Goal: Answer question/provide support

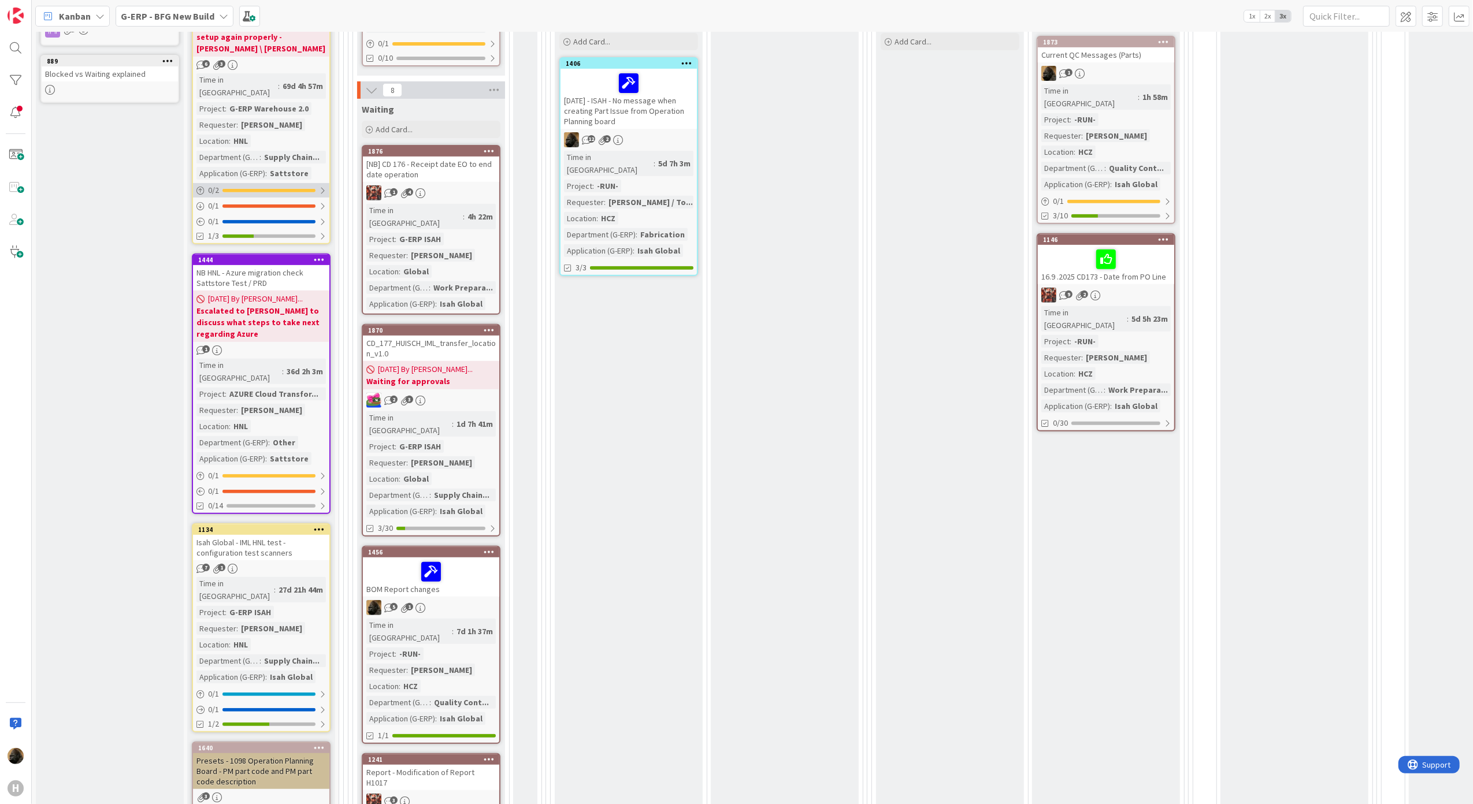
scroll to position [539, 0]
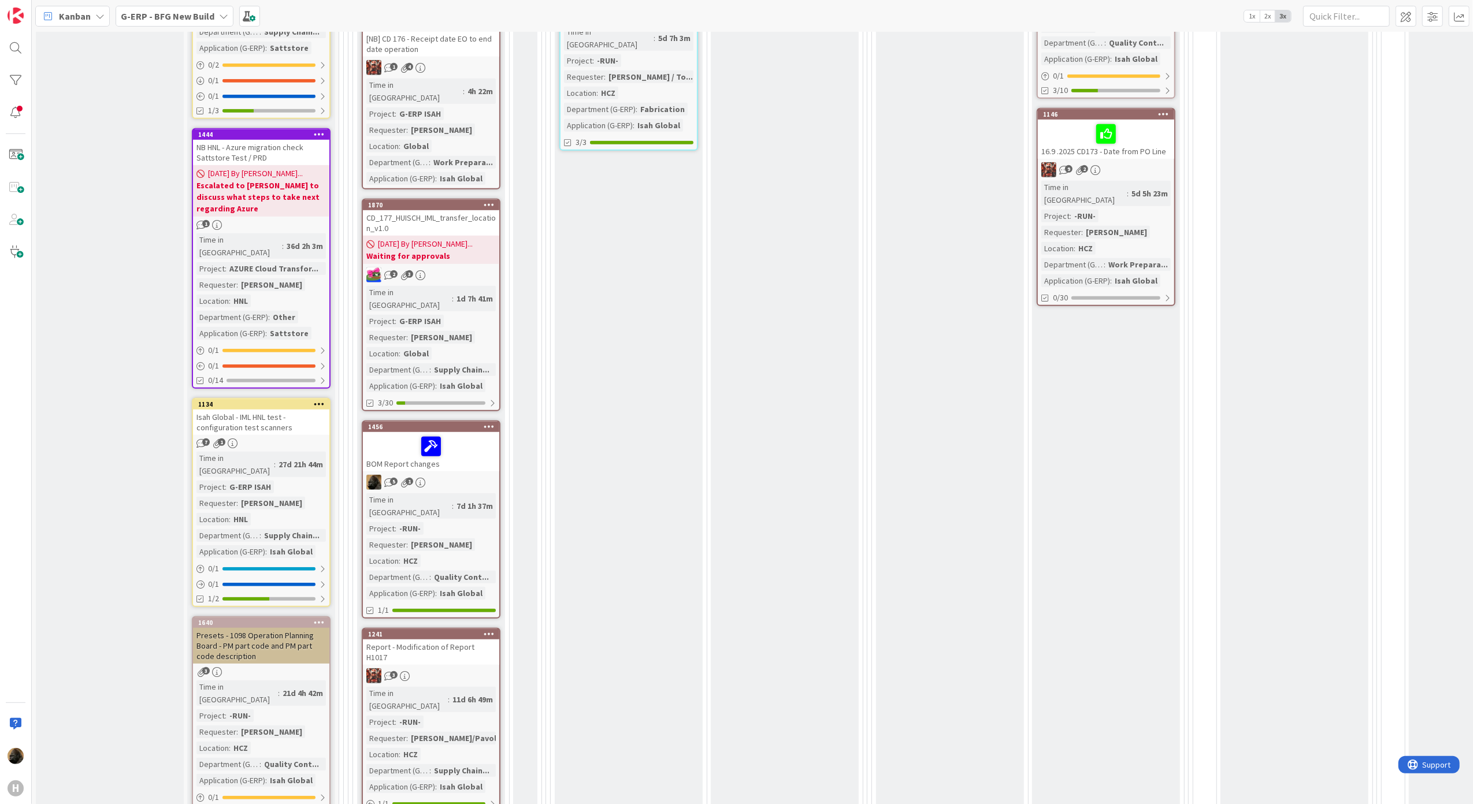
click at [250, 410] on div "Isah Global - IML HNL test - configuration test scanners" at bounding box center [261, 422] width 136 height 25
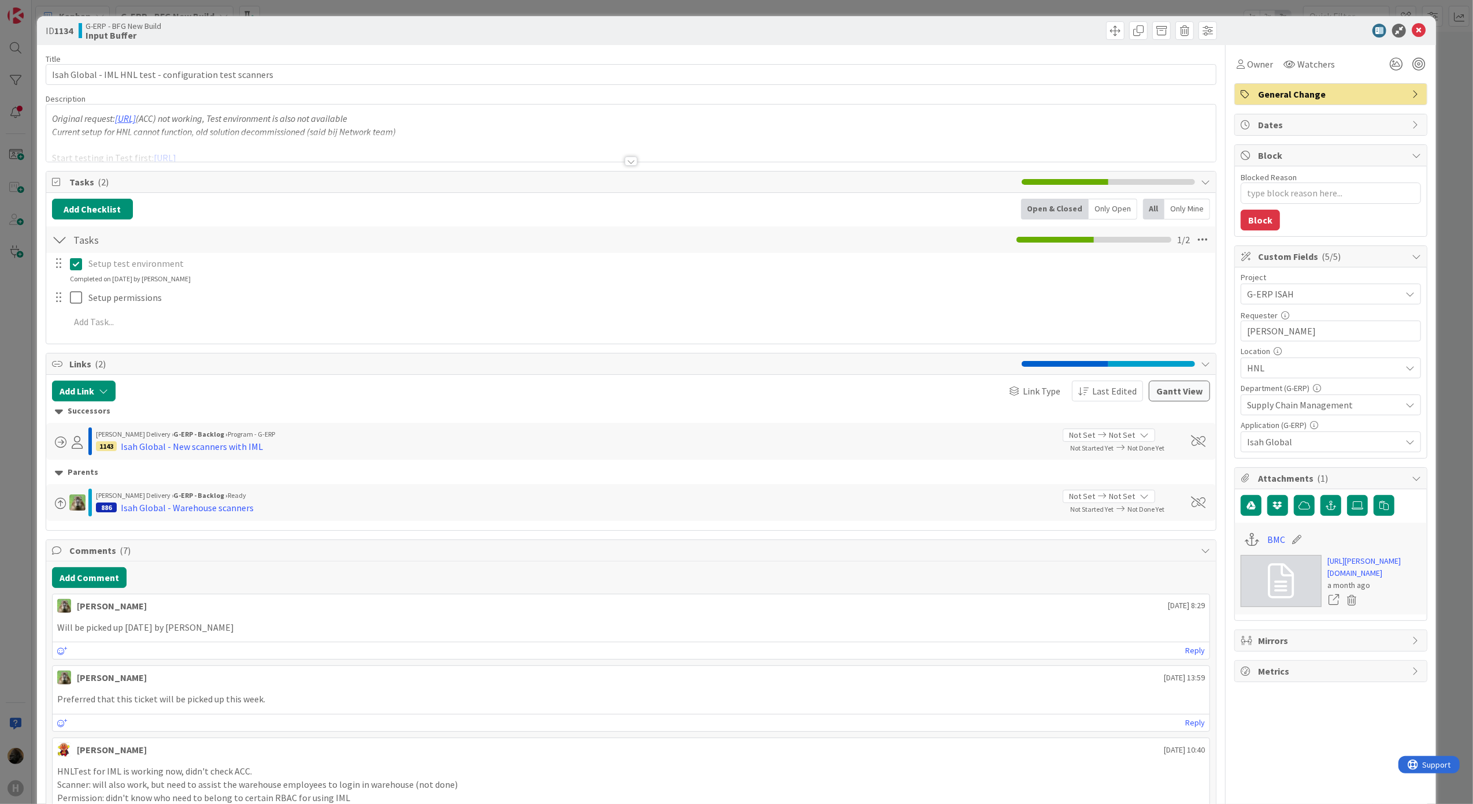
click at [624, 164] on div at bounding box center [630, 161] width 13 height 9
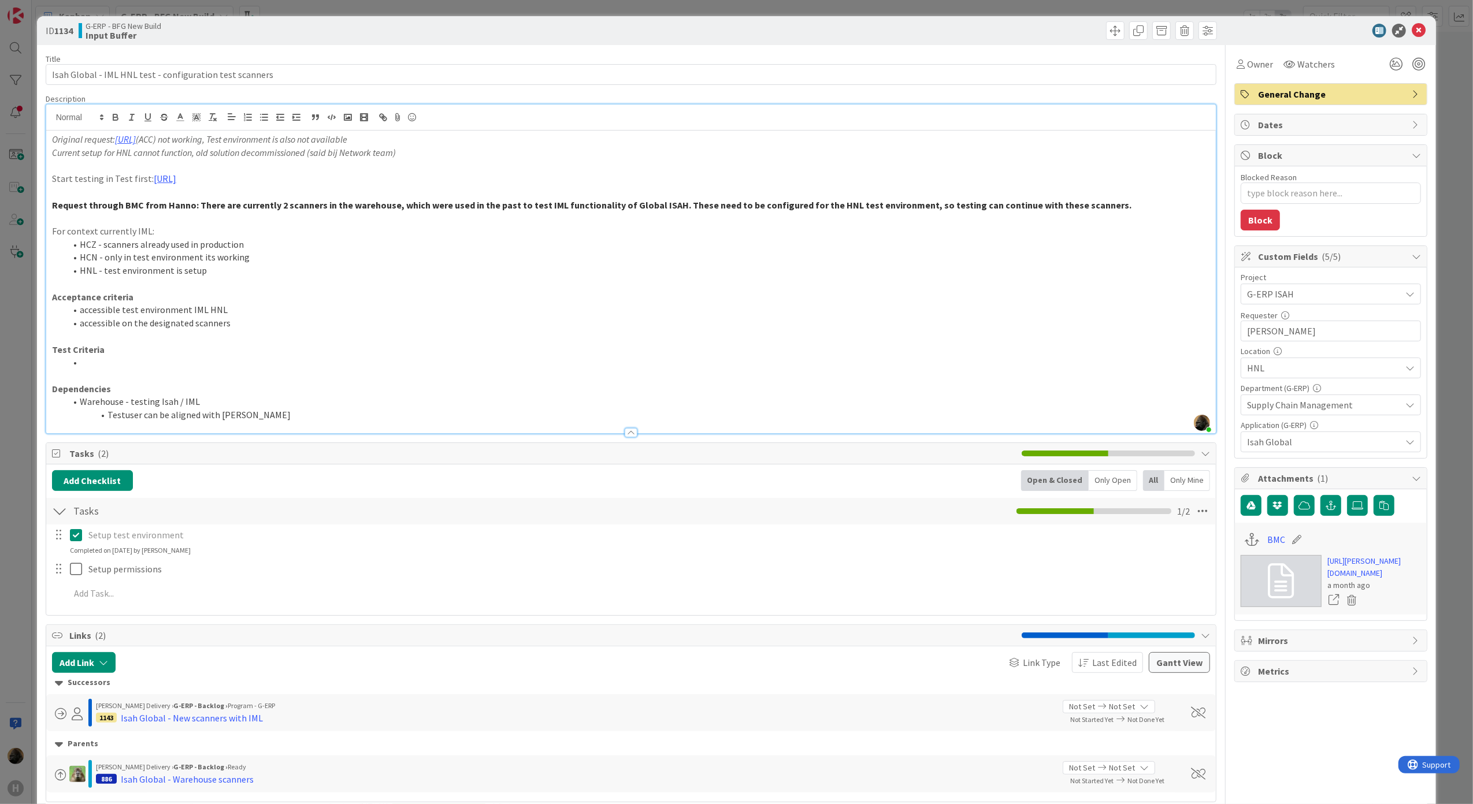
click at [97, 221] on p at bounding box center [631, 217] width 1158 height 13
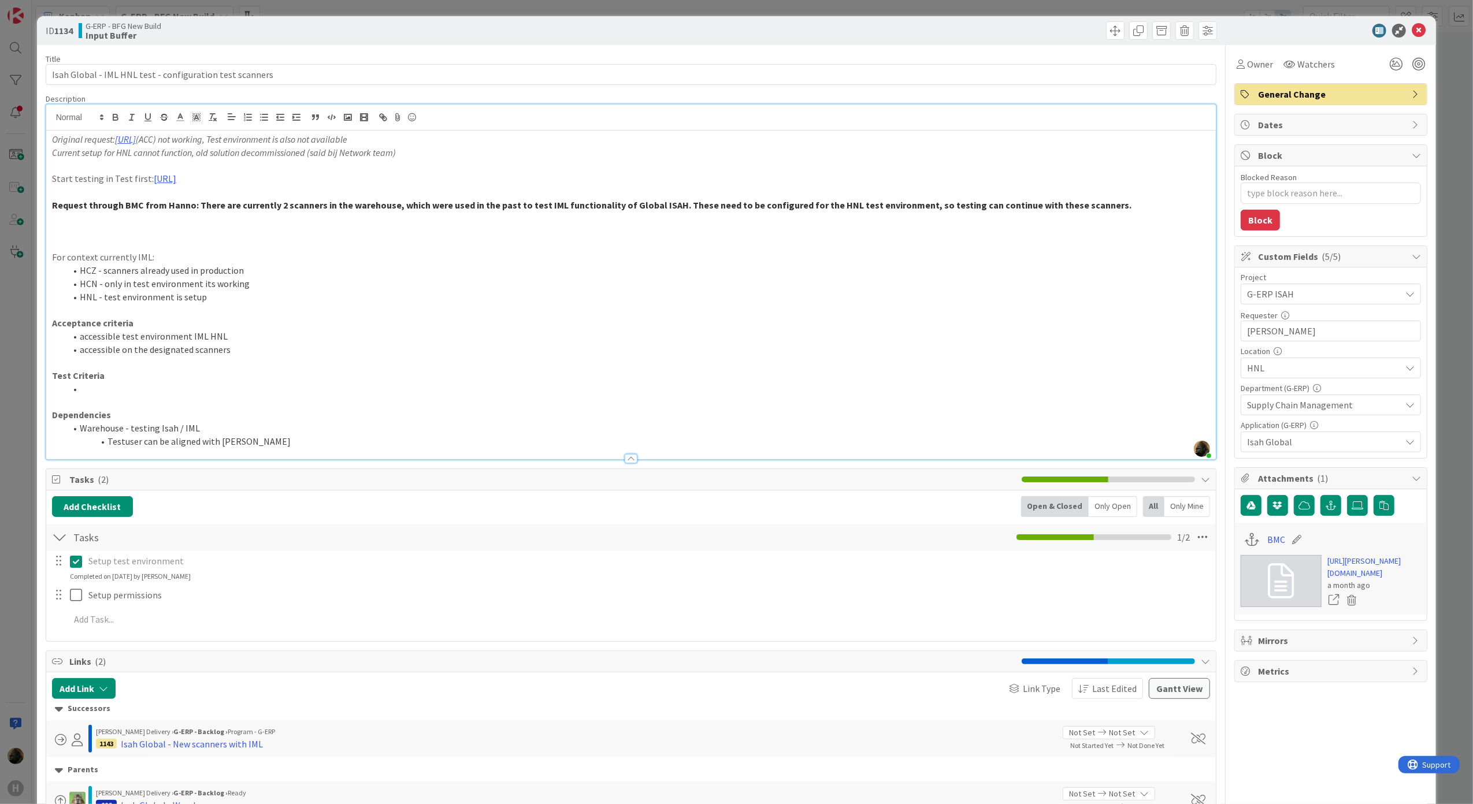
type textarea "x"
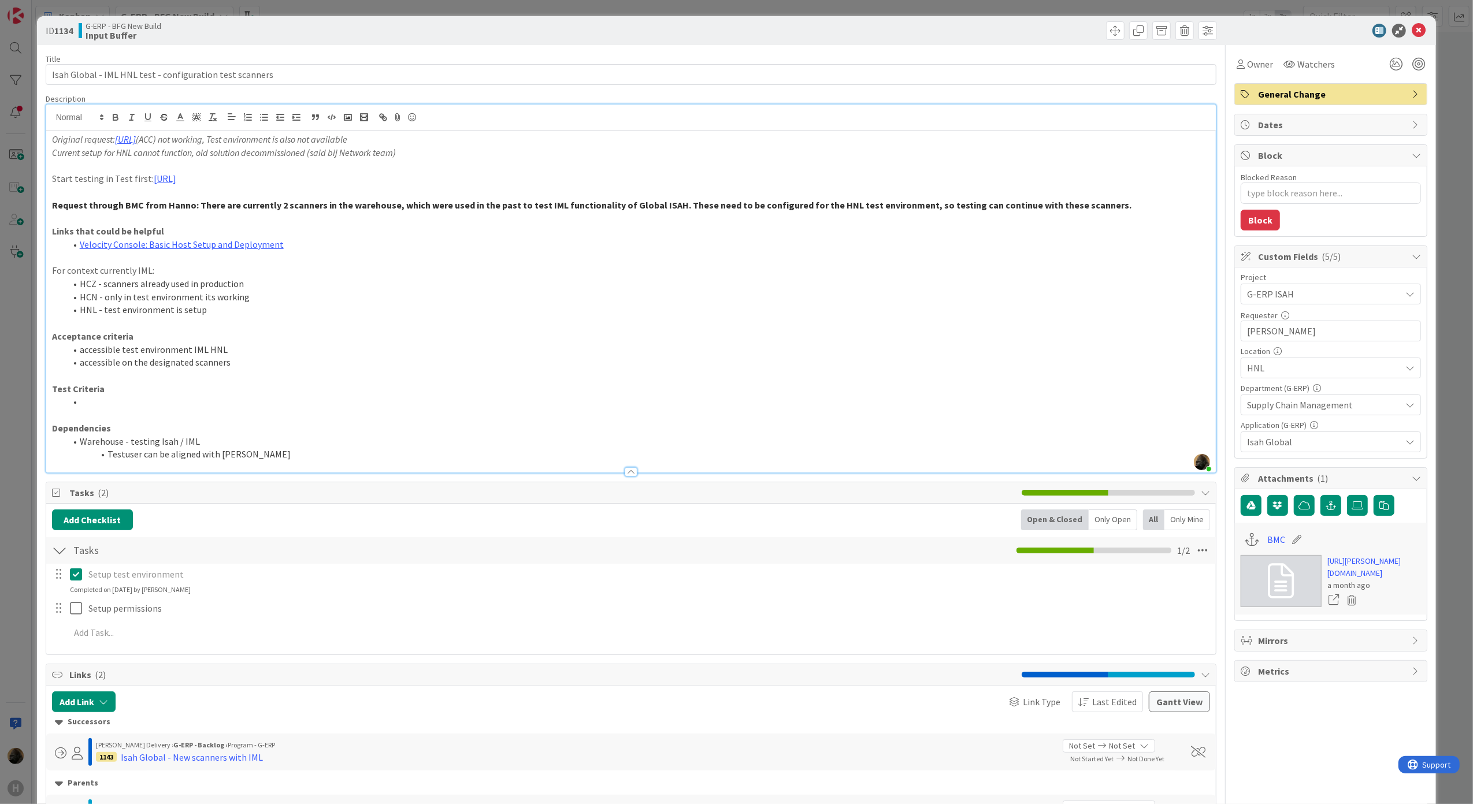
click at [299, 243] on li "Velocity Console: Basic Host Setup and Deployment" at bounding box center [638, 244] width 1144 height 13
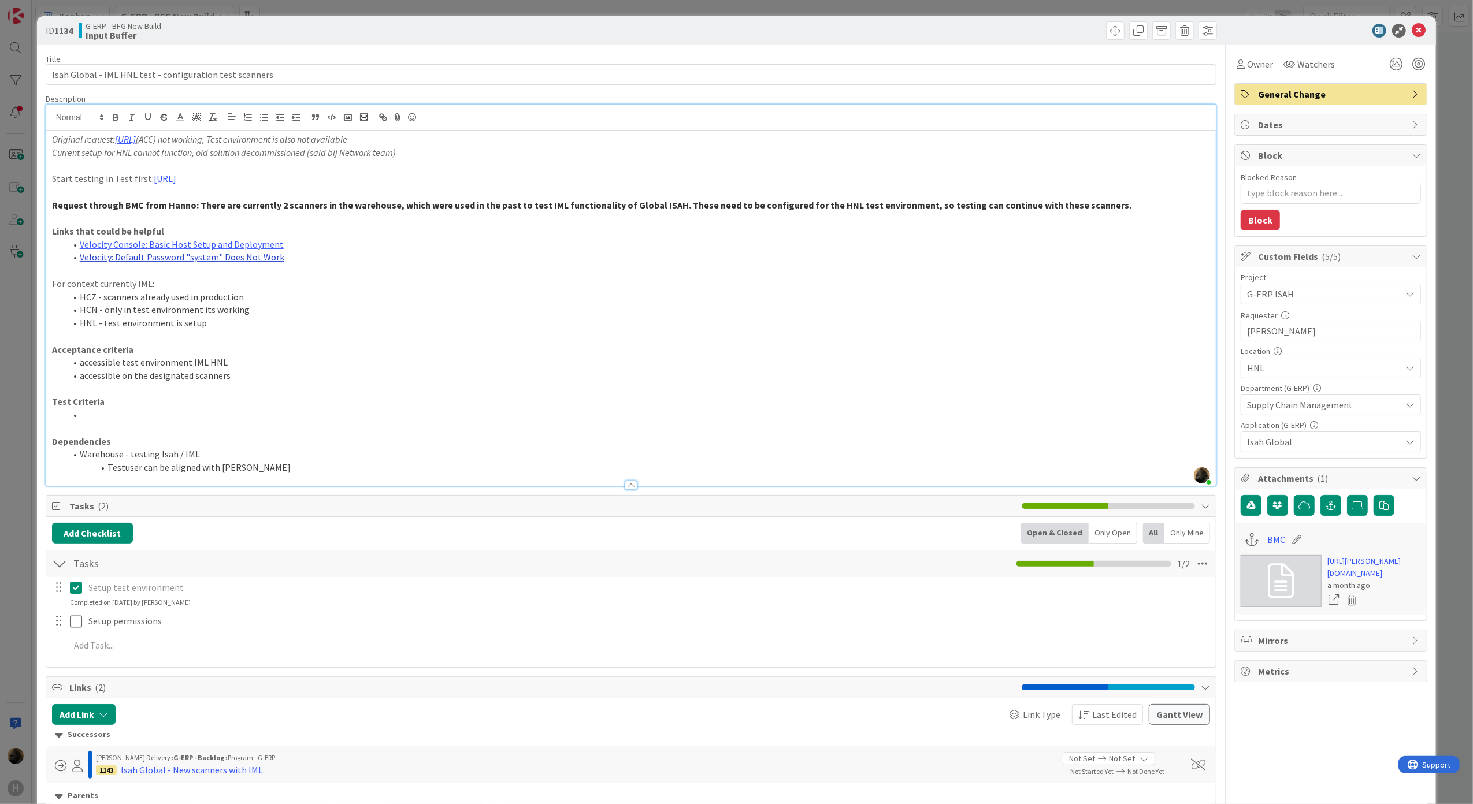
click at [246, 258] on link "Velocity: Default Password "system" Does Not Work" at bounding box center [182, 257] width 204 height 12
click at [396, 458] on li "Warehouse - testing Isah / IML" at bounding box center [638, 454] width 1144 height 13
drag, startPoint x: 350, startPoint y: 264, endPoint x: 21, endPoint y: 235, distance: 330.6
click at [21, 235] on div "ID 1134 G-ERP - BFG New Build Input Buffer Title 56 / 128 Isah Global - IML HNL…" at bounding box center [736, 402] width 1473 height 804
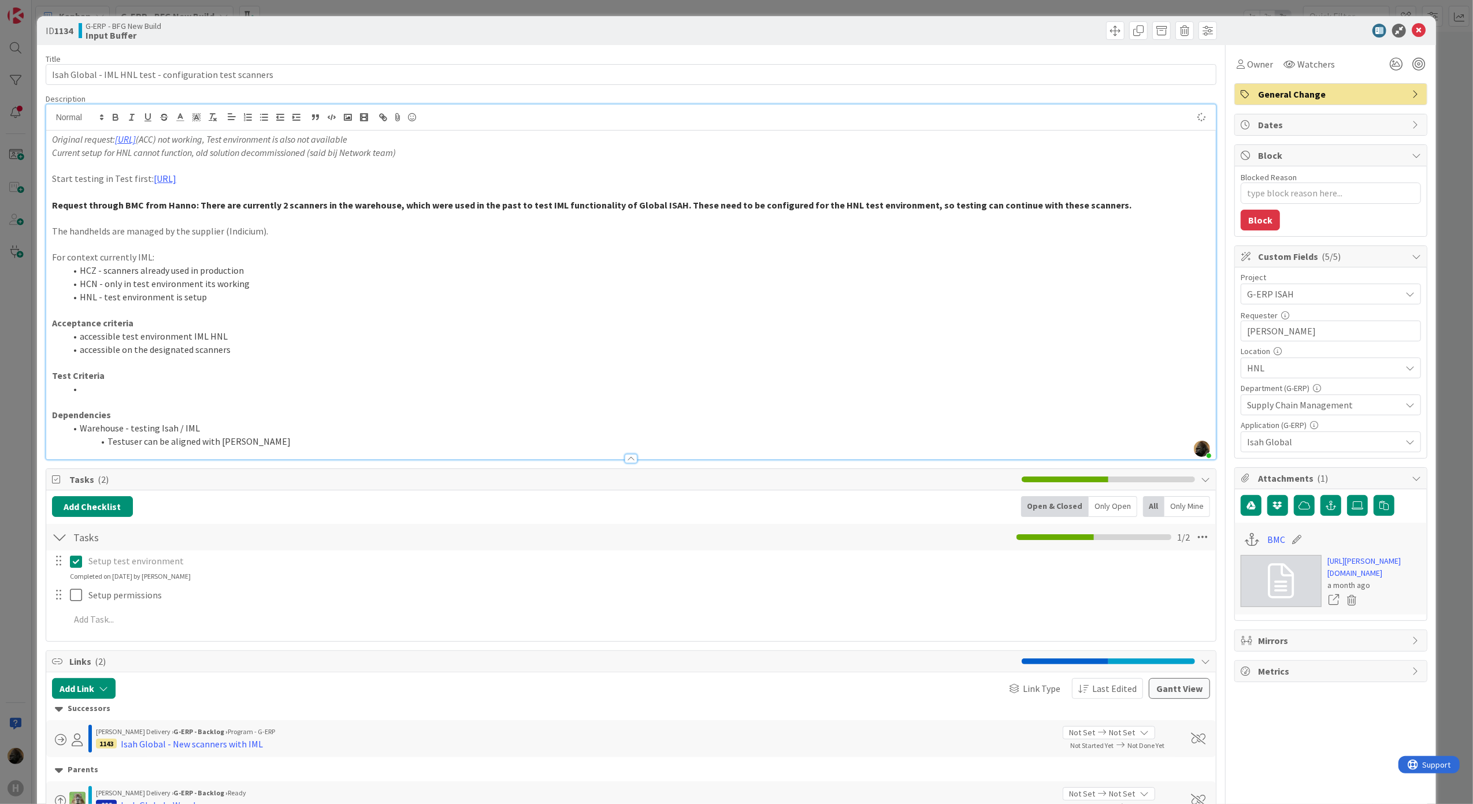
type textarea "x"
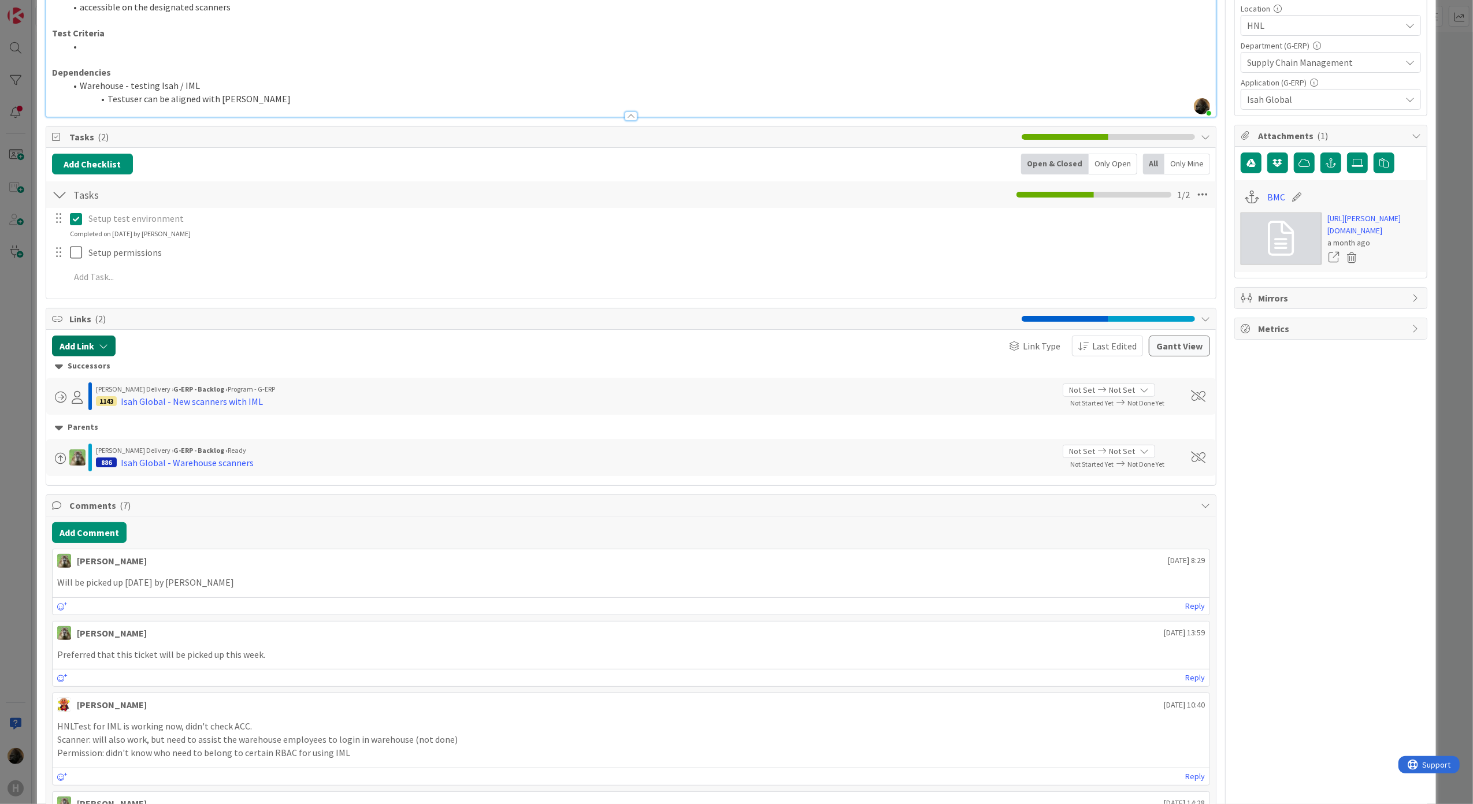
scroll to position [385, 0]
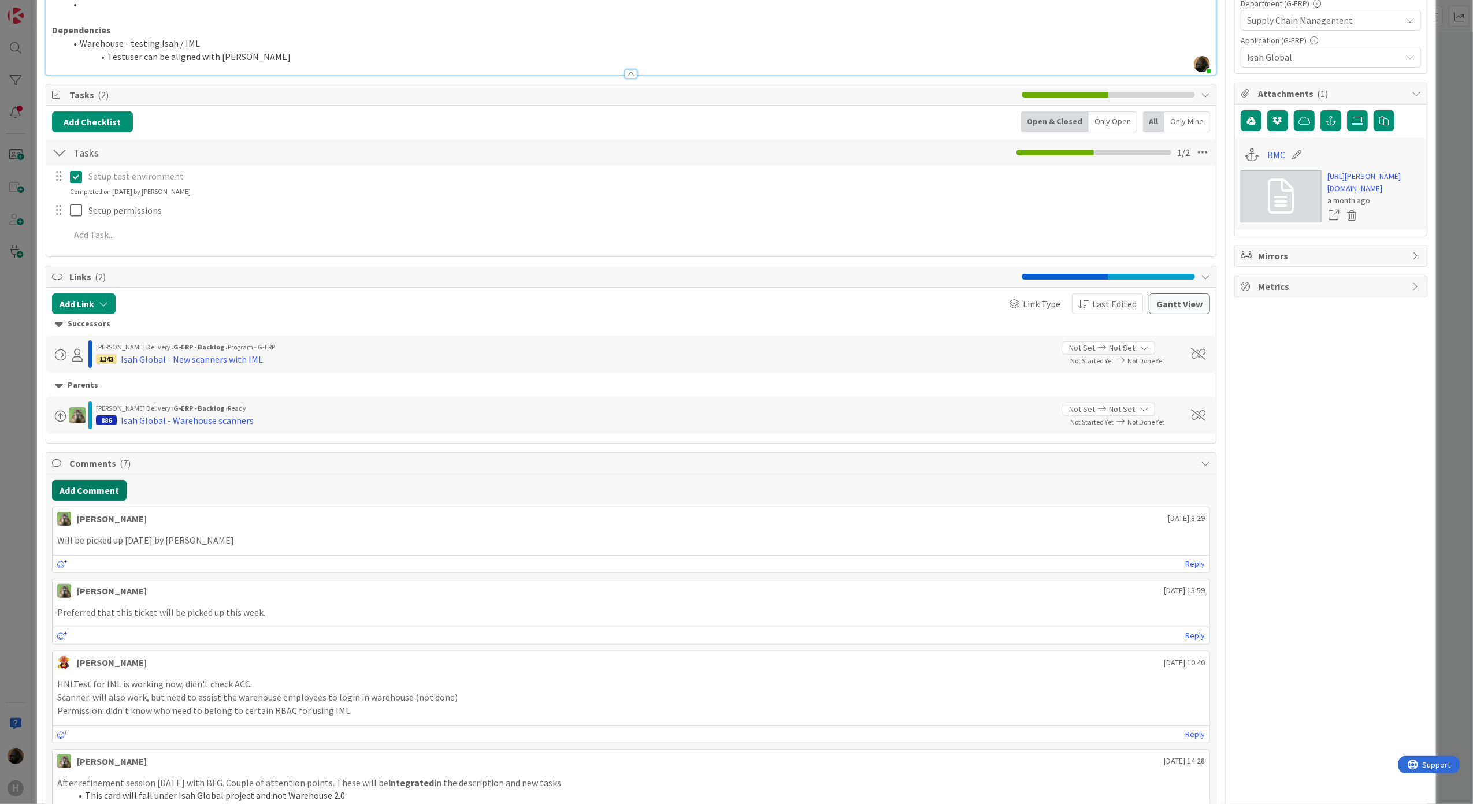
click at [88, 499] on button "Add Comment" at bounding box center [89, 490] width 75 height 21
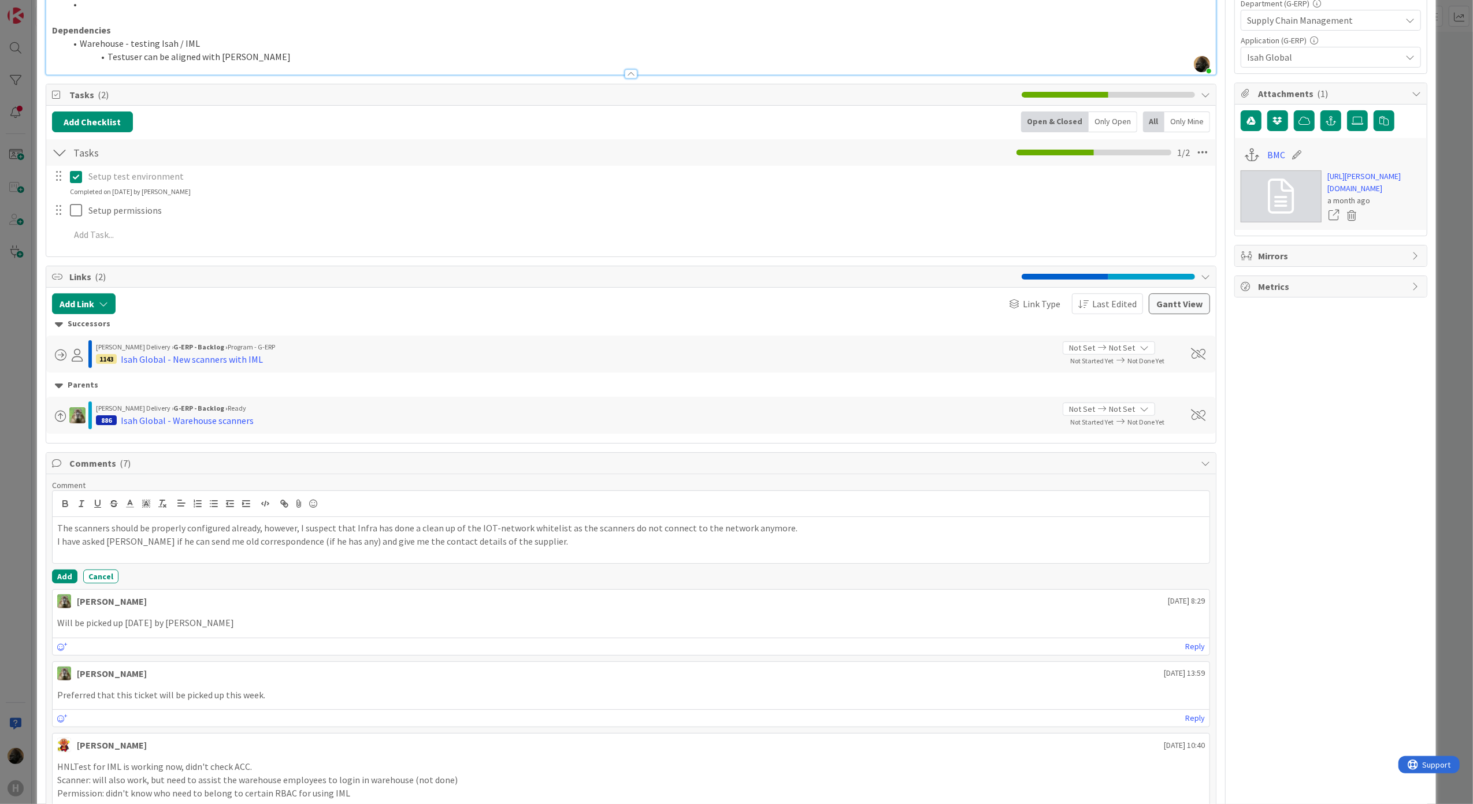
click at [64, 578] on button "Add" at bounding box center [64, 577] width 25 height 14
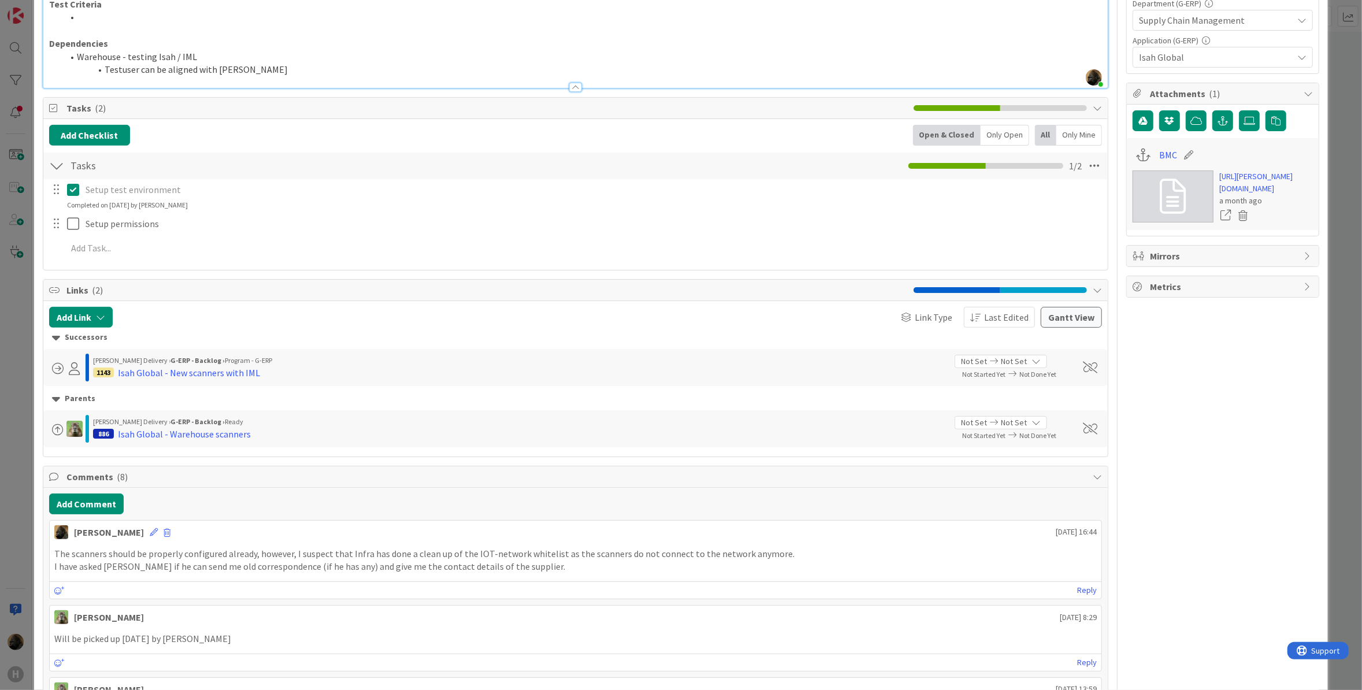
type textarea "x"
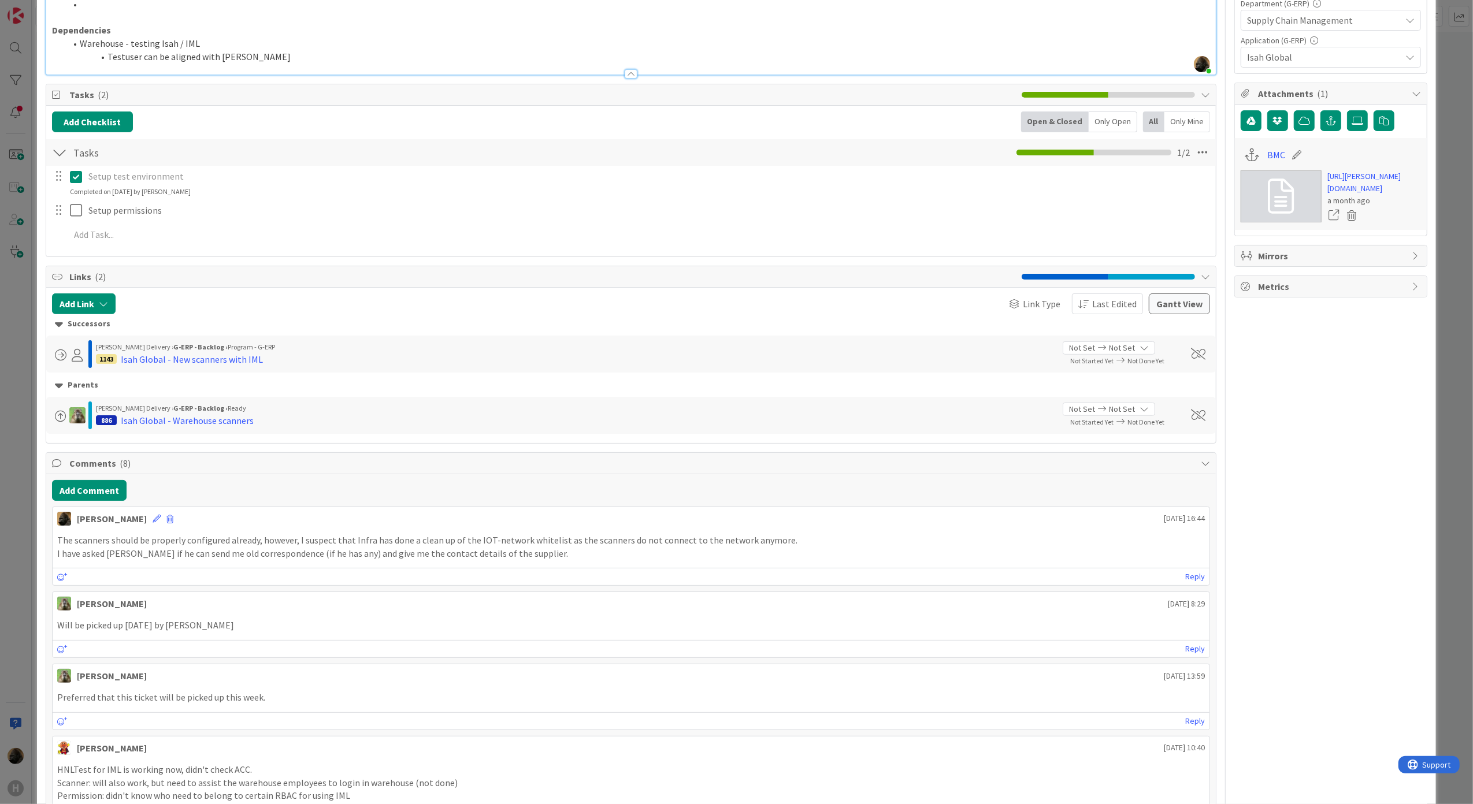
click at [12, 285] on div "ID 1134 G-ERP - BFG New Build Input Buffer Title 56 / 128 Isah Global - IML HNL…" at bounding box center [736, 402] width 1473 height 804
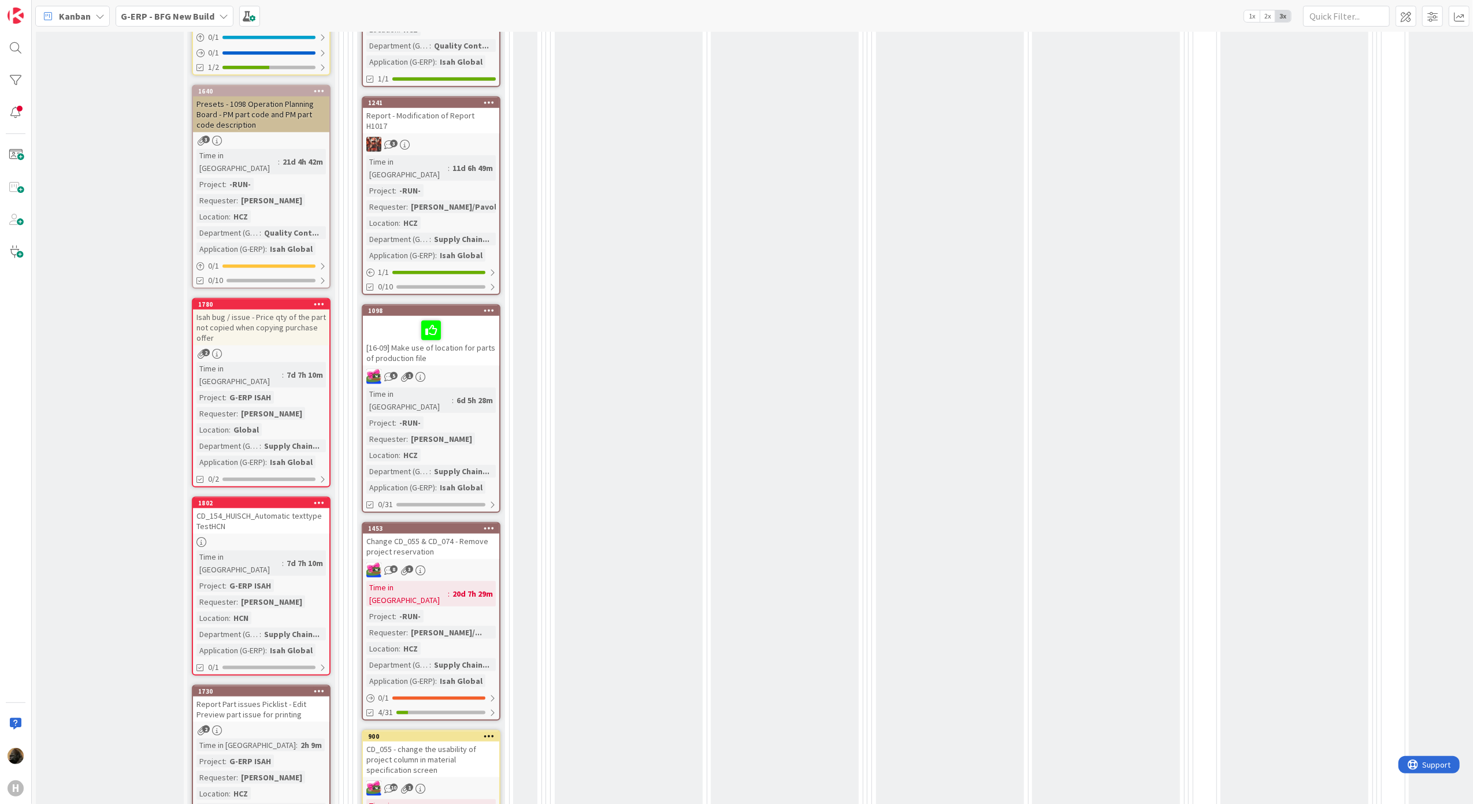
scroll to position [1155, 0]
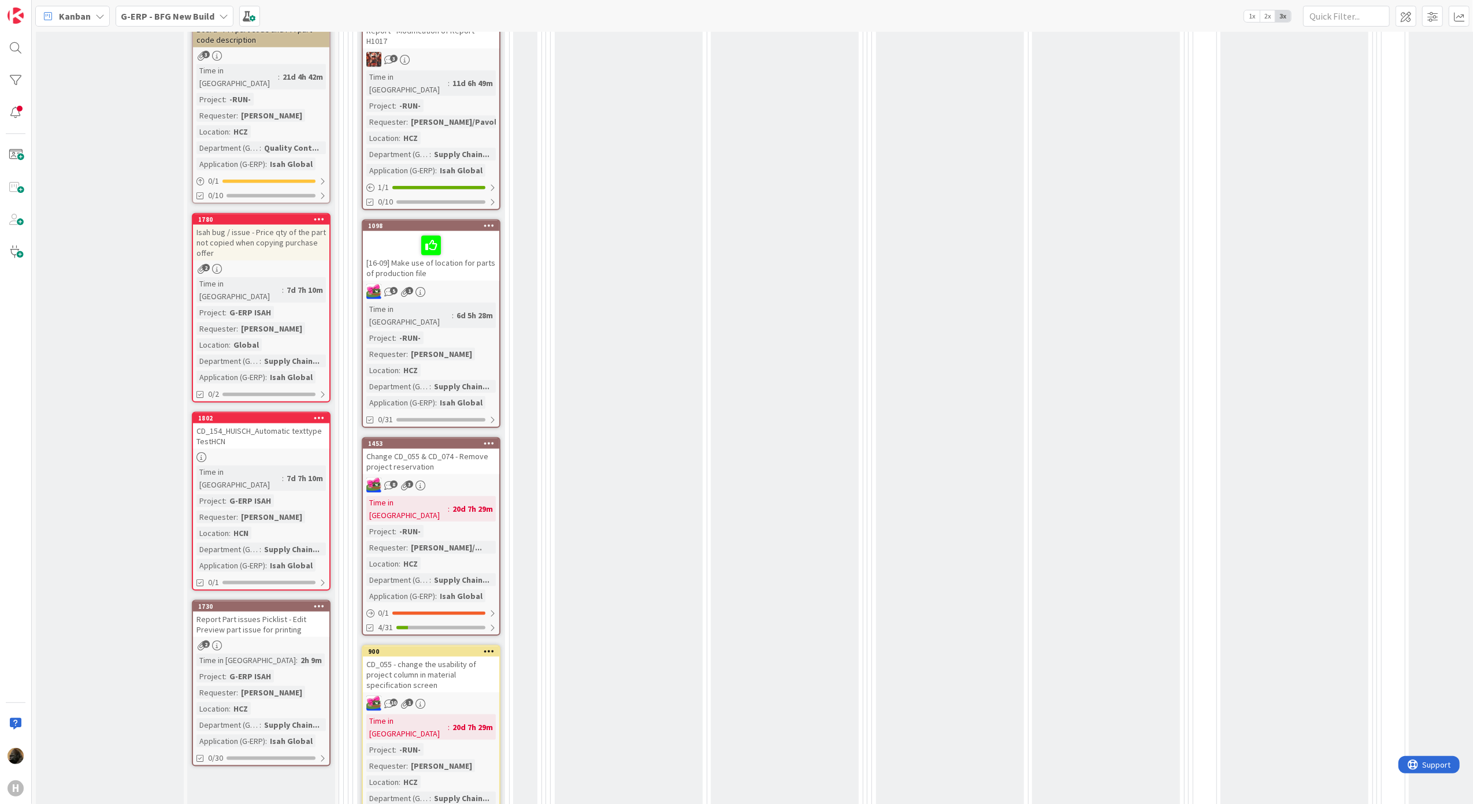
click at [79, 12] on span "Kanban" at bounding box center [75, 16] width 32 height 14
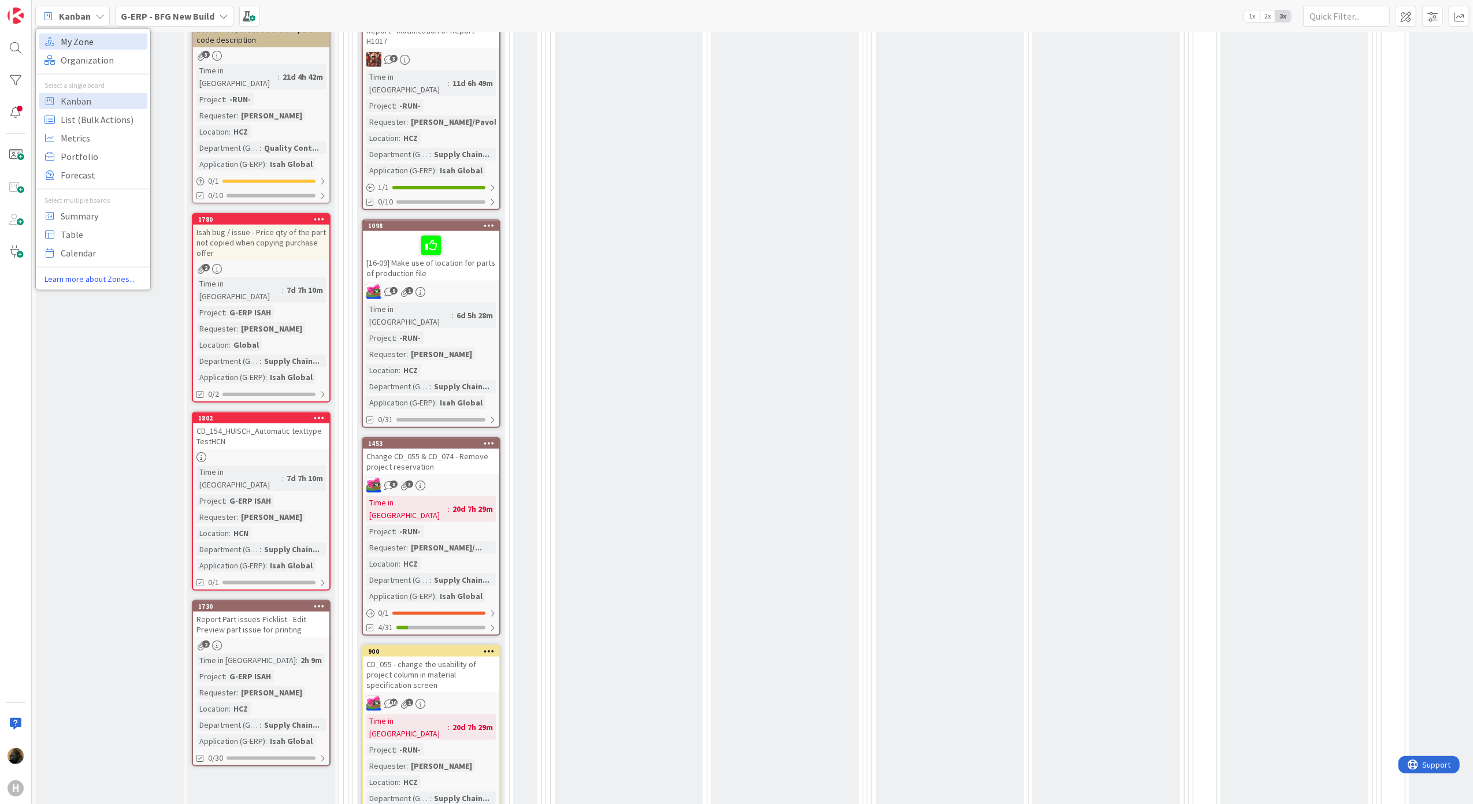
click at [86, 33] on span "My Zone" at bounding box center [102, 40] width 83 height 17
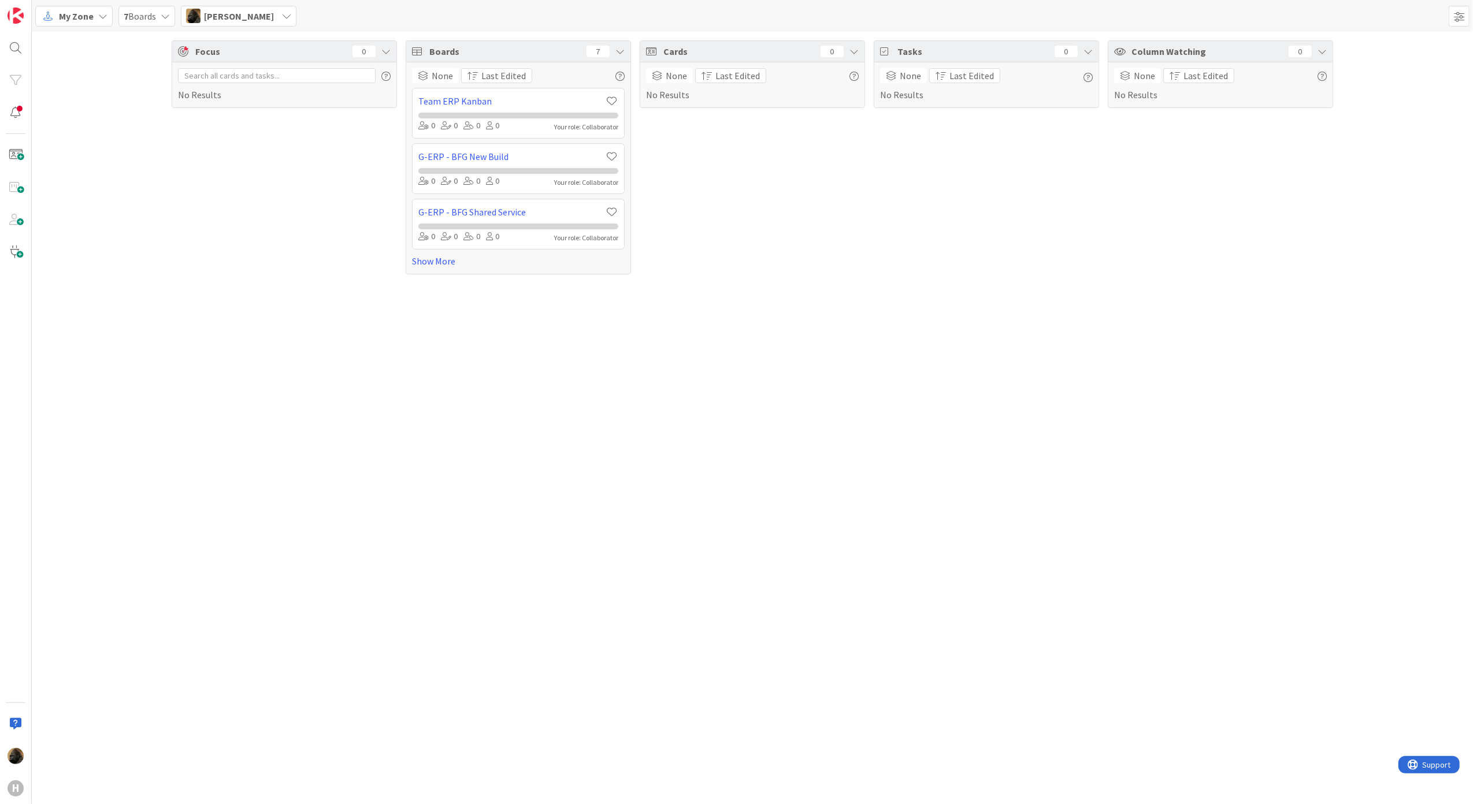
click at [155, 19] on span "7 Boards" at bounding box center [140, 16] width 32 height 14
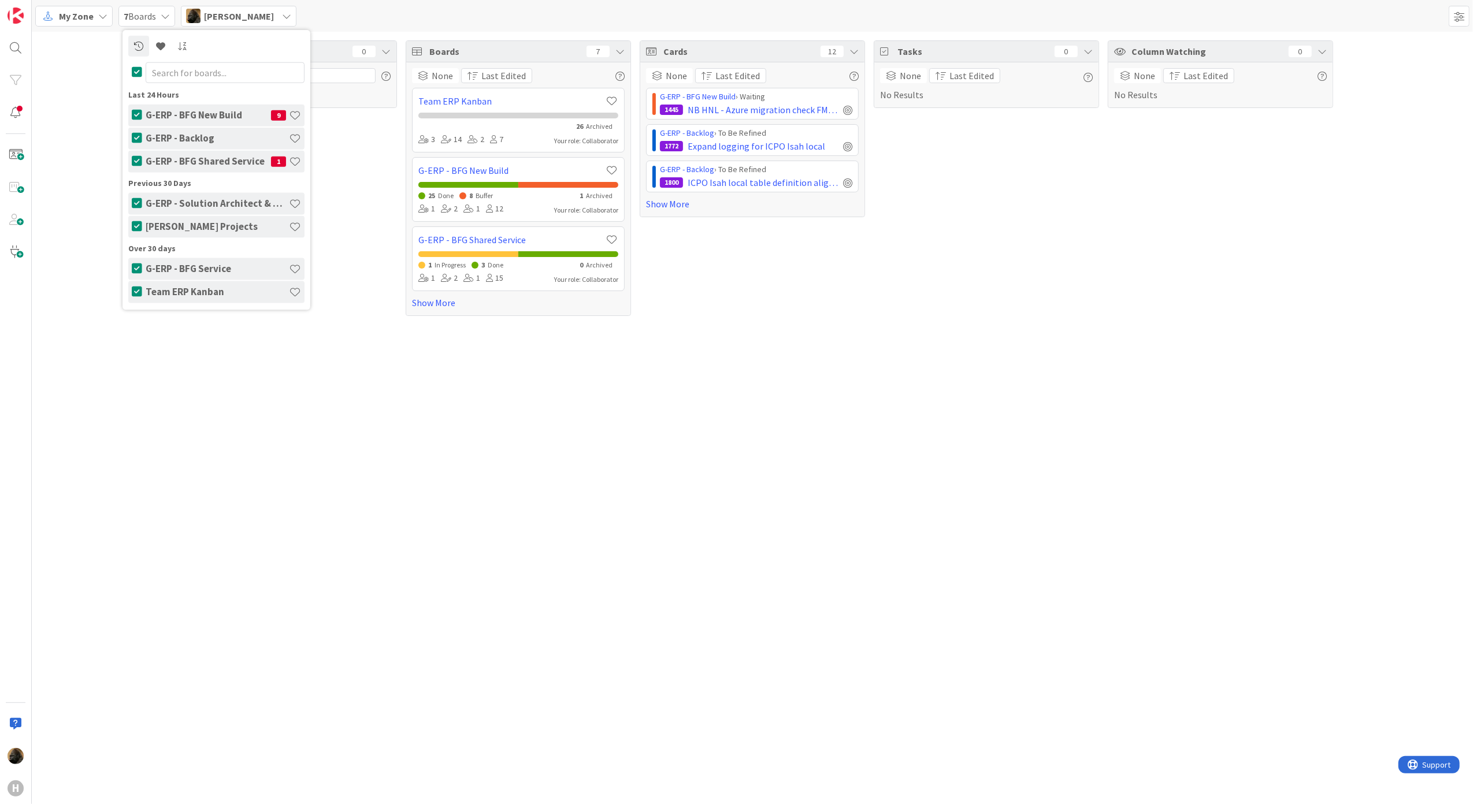
click at [143, 141] on div "G-ERP - Backlog" at bounding box center [223, 138] width 162 height 22
click at [109, 156] on div "Focus 0 No Results Boards 7 None Last Edited Team ERP Kanban 26 Archived 3 14 2…" at bounding box center [752, 178] width 1441 height 293
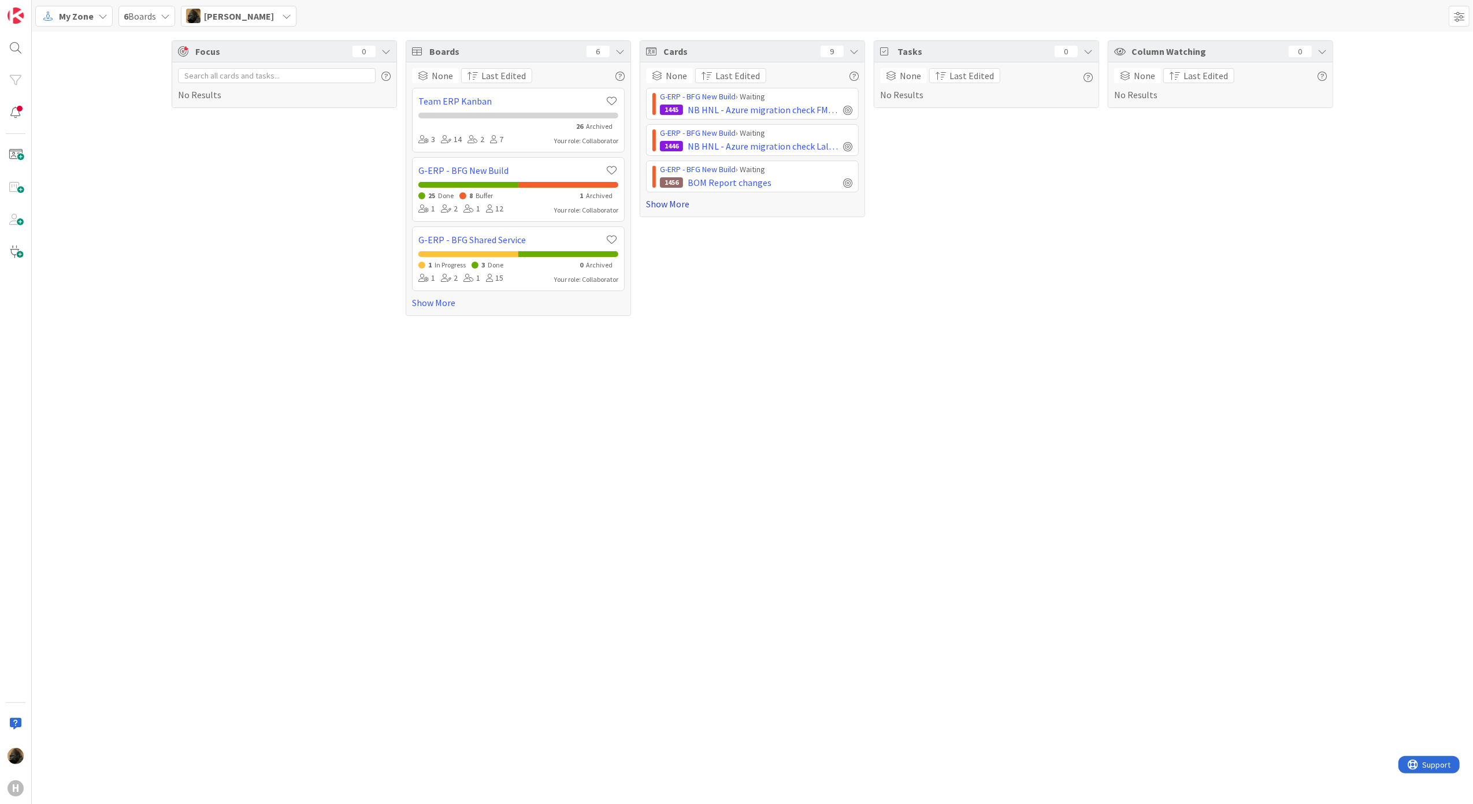
click at [668, 203] on link "Show More" at bounding box center [752, 204] width 213 height 14
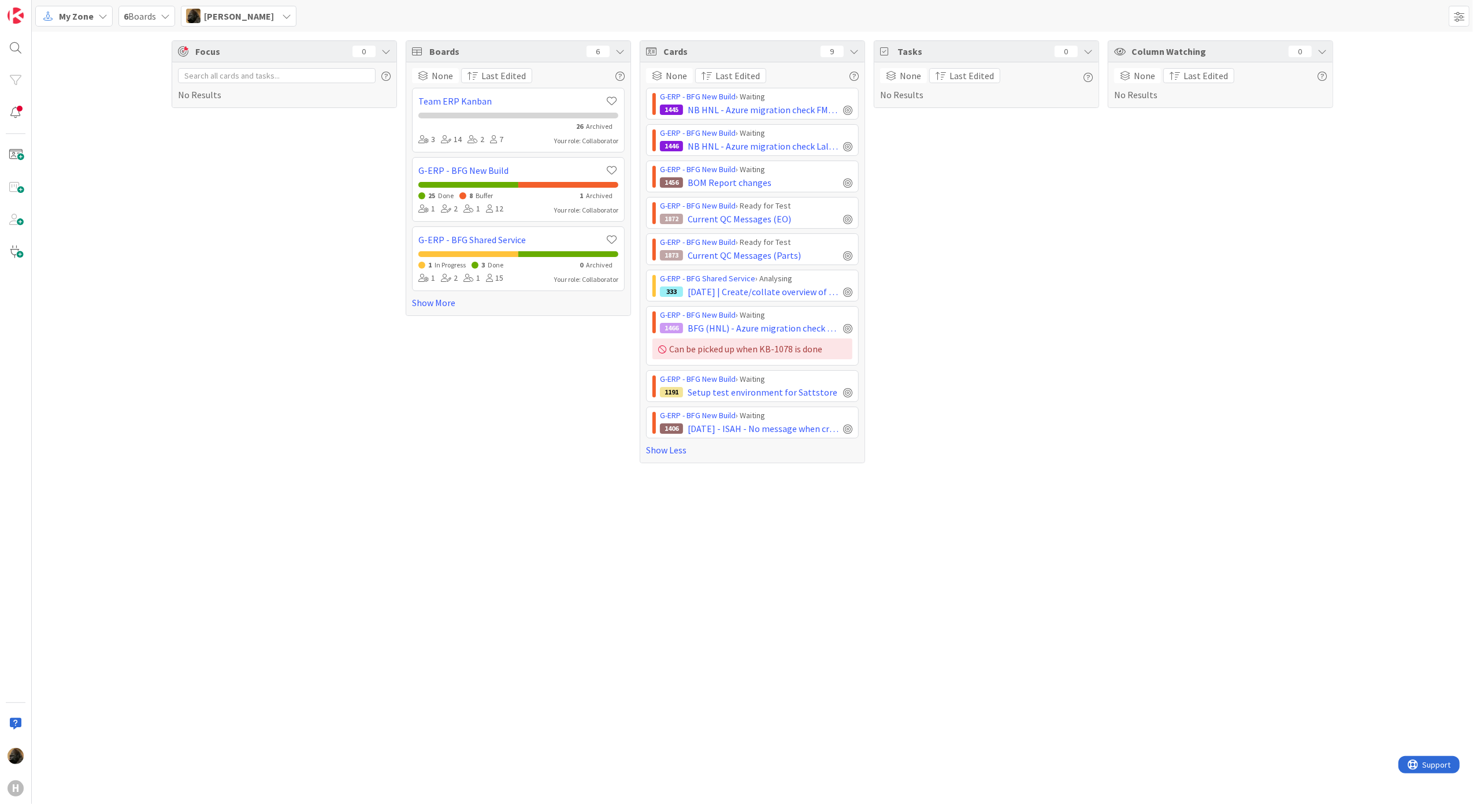
click at [30, 210] on div "H" at bounding box center [16, 402] width 32 height 804
click at [1036, 648] on div "Focus 0 No Results Boards 6 None Last Edited Team ERP Kanban 26 Archived 3 14 2…" at bounding box center [752, 418] width 1441 height 772
click at [1020, 635] on div "Focus 0 No Results Boards 6 None Last Edited Team ERP Kanban 26 Archived 3 14 2…" at bounding box center [752, 418] width 1441 height 772
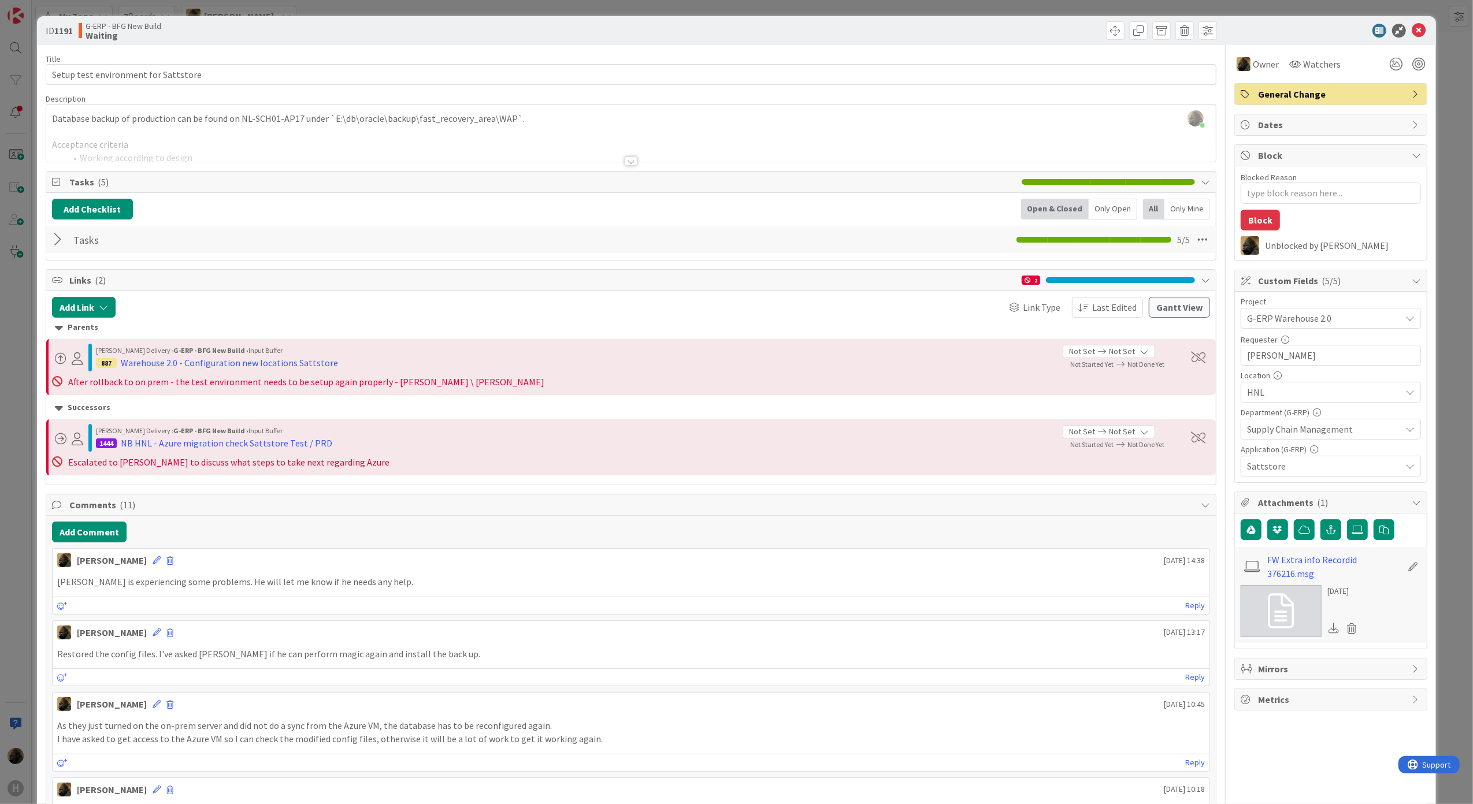
click at [624, 159] on div at bounding box center [630, 161] width 13 height 9
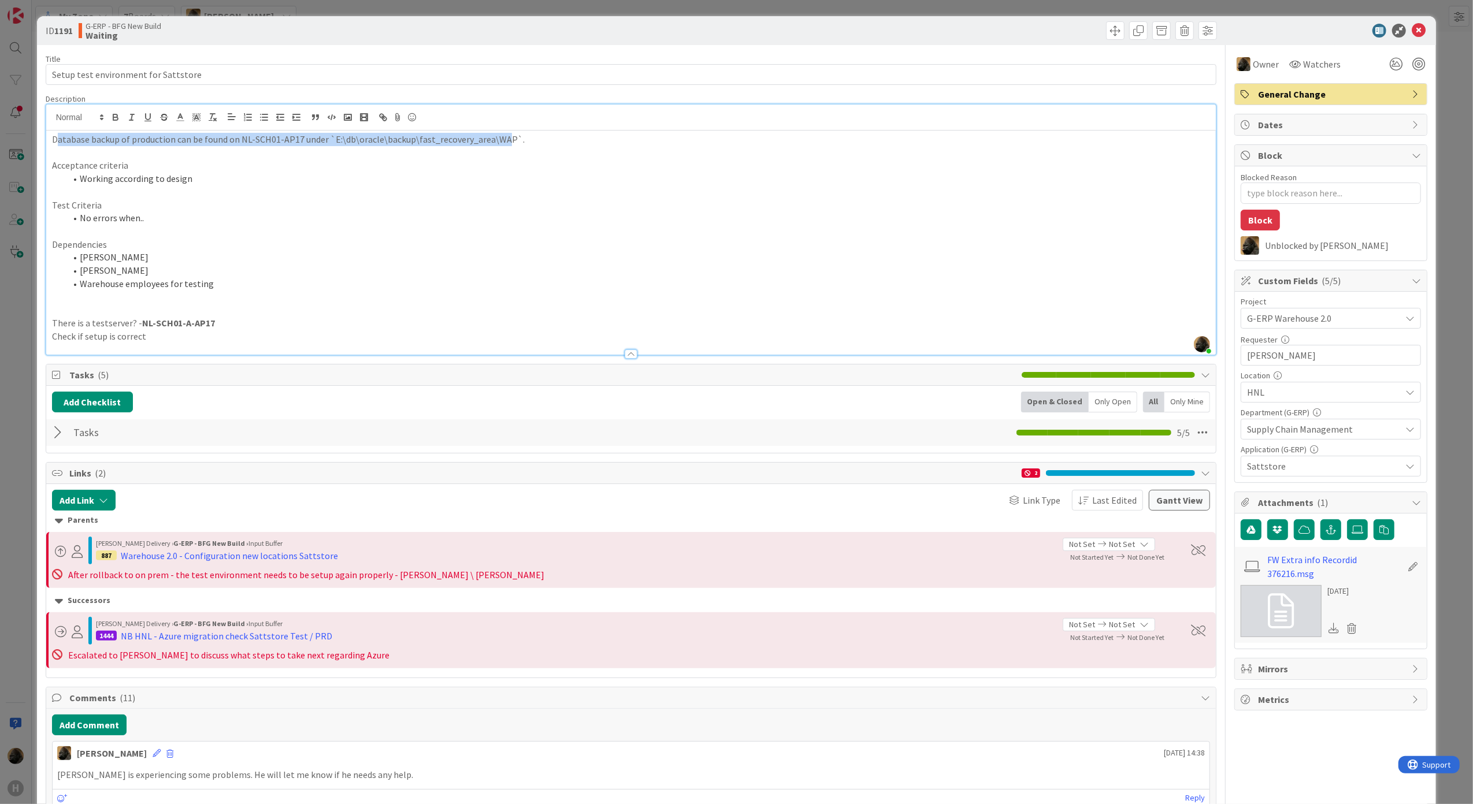
drag, startPoint x: 54, startPoint y: 142, endPoint x: 500, endPoint y: 139, distance: 446.0
click at [500, 139] on p "Database backup of production can be found on NL-SCH01-AP17 under `E:\db\oracle…" at bounding box center [631, 139] width 1158 height 13
click at [317, 214] on li "No errors when.." at bounding box center [638, 217] width 1144 height 13
